Goal: Check status: Check status

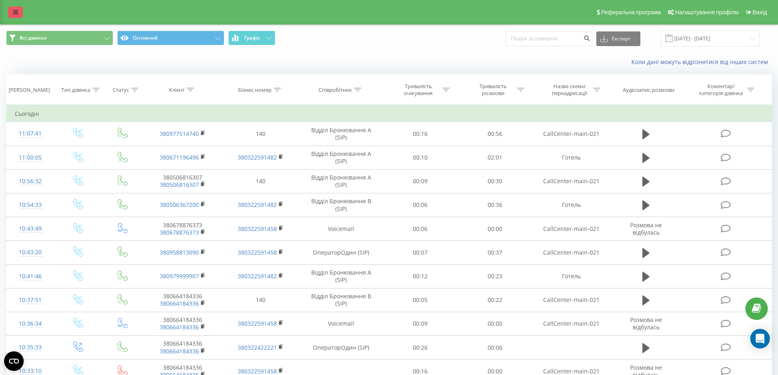
click at [14, 14] on icon at bounding box center [15, 12] width 5 height 6
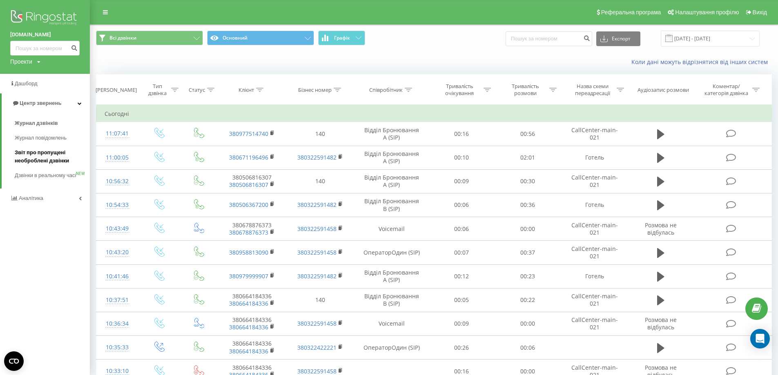
click at [48, 155] on span "Звіт про пропущені необроблені дзвінки" at bounding box center [50, 157] width 71 height 16
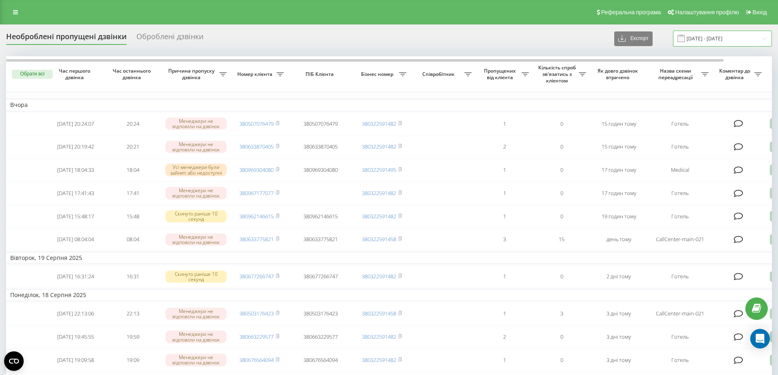
click at [713, 41] on input "[DATE] - [DATE]" at bounding box center [722, 39] width 99 height 16
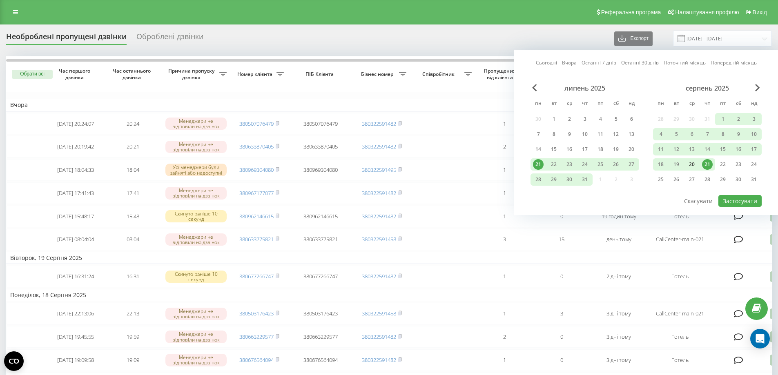
click at [691, 166] on div "20" at bounding box center [691, 164] width 11 height 11
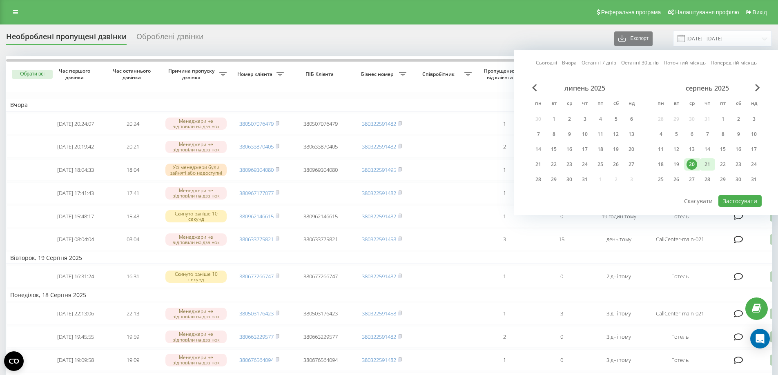
click at [705, 166] on div "21" at bounding box center [707, 164] width 11 height 11
click at [724, 202] on button "Застосувати" at bounding box center [739, 201] width 43 height 12
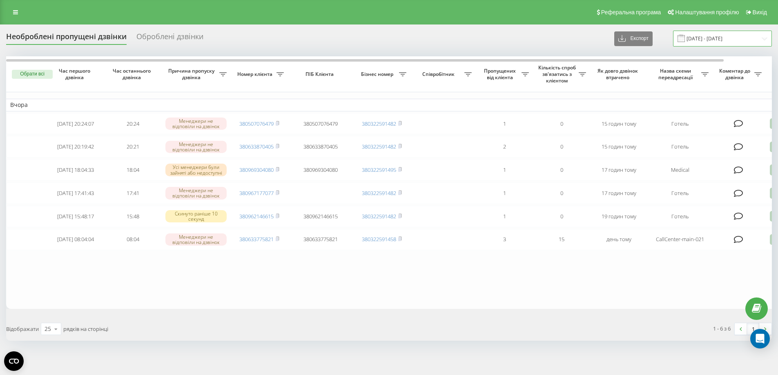
click at [701, 36] on input "[DATE] - [DATE]" at bounding box center [722, 39] width 99 height 16
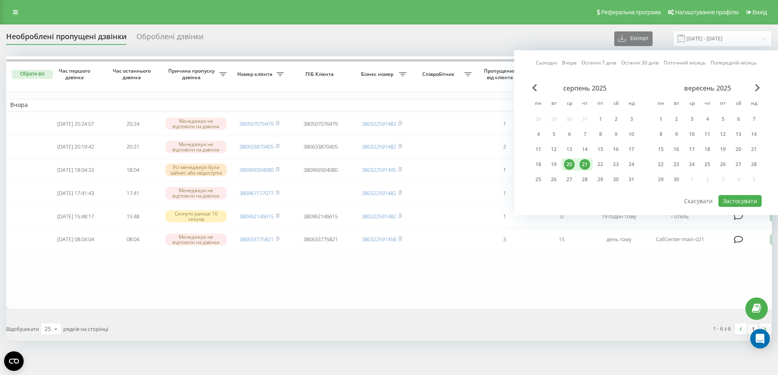
click at [586, 165] on div "21" at bounding box center [584, 164] width 11 height 11
click at [727, 204] on button "Застосувати" at bounding box center [739, 201] width 43 height 12
type input "[DATE] - [DATE]"
